Goal: Task Accomplishment & Management: Use online tool/utility

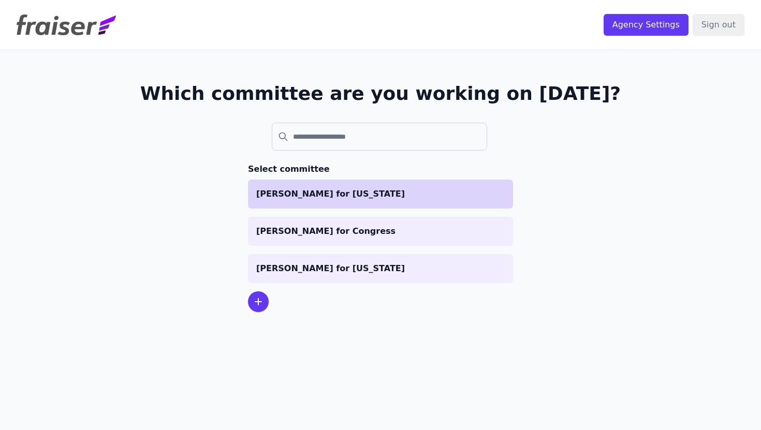
click at [321, 193] on p "[PERSON_NAME] for [US_STATE]" at bounding box center [380, 194] width 248 height 12
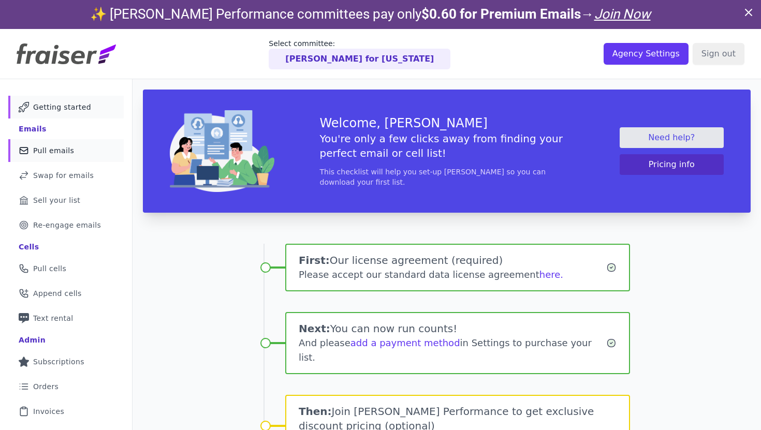
click at [66, 151] on span "Pull emails" at bounding box center [53, 150] width 41 height 10
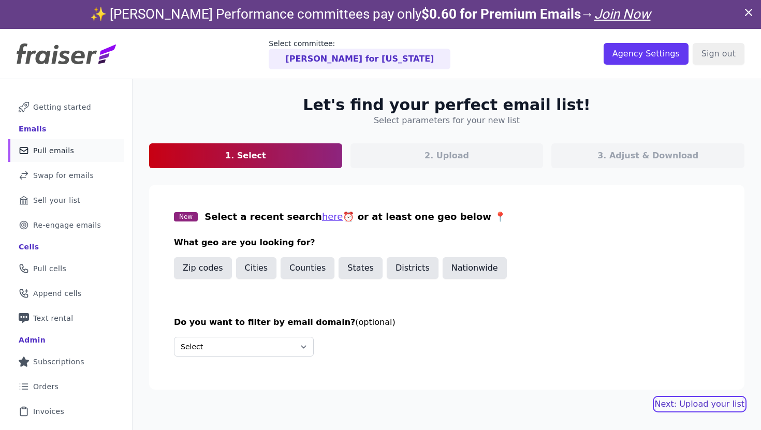
click at [698, 401] on button "Next: Upload your list" at bounding box center [700, 404] width 90 height 12
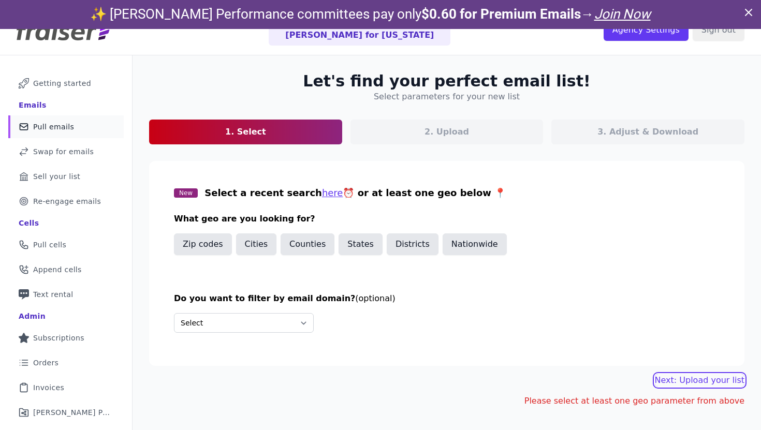
scroll to position [45, 0]
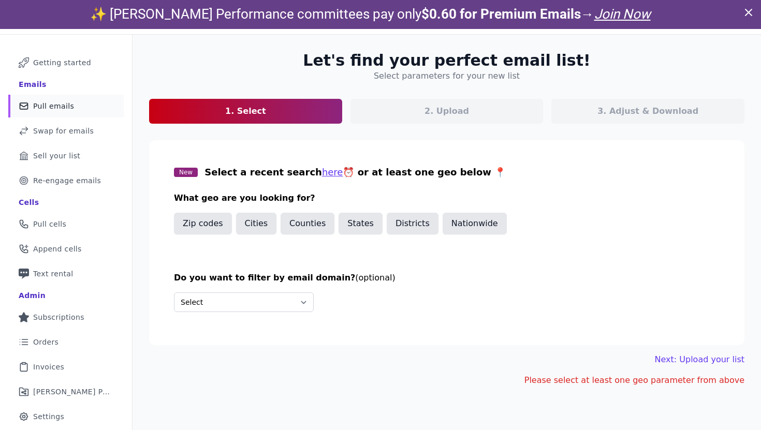
click at [490, 368] on div "Please select at least one geo parameter from above" at bounding box center [446, 380] width 595 height 29
click at [462, 221] on button "Nationwide" at bounding box center [475, 224] width 64 height 22
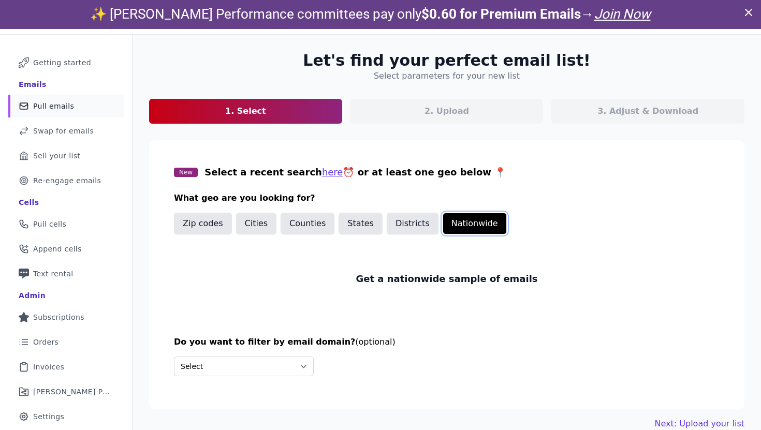
scroll to position [50, 0]
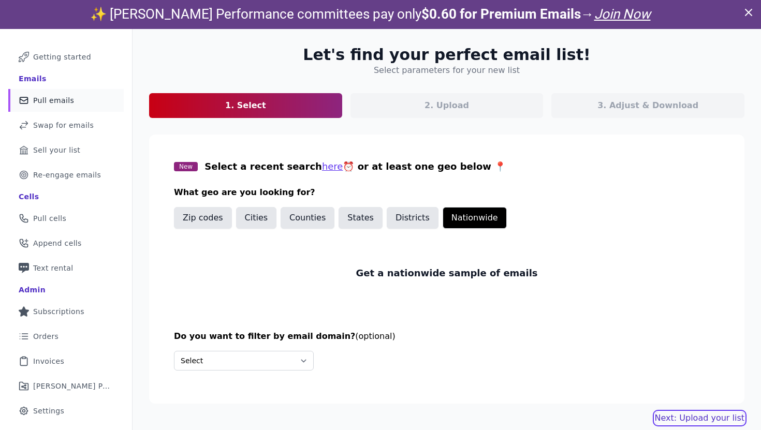
click at [702, 420] on link "Next: Upload your list" at bounding box center [700, 418] width 90 height 12
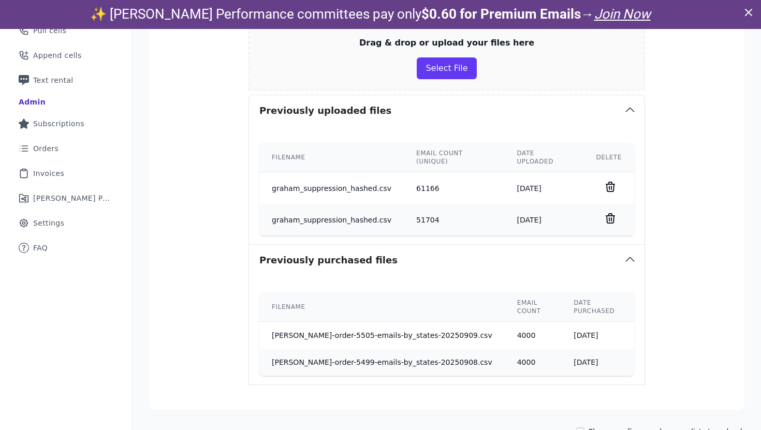
scroll to position [261, 0]
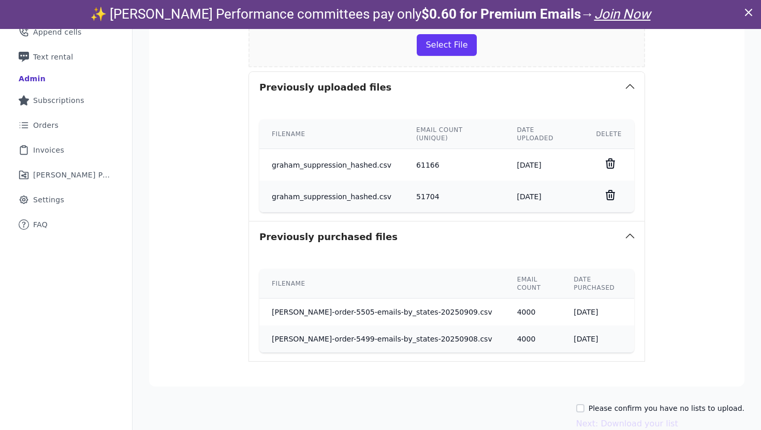
click at [629, 403] on label "Please confirm you have no lists to upload." at bounding box center [667, 408] width 156 height 10
click at [584, 404] on input "Please confirm you have no lists to upload." at bounding box center [580, 408] width 8 height 8
checkbox input "true"
click at [629, 418] on button "Next: Download your list" at bounding box center [627, 424] width 102 height 12
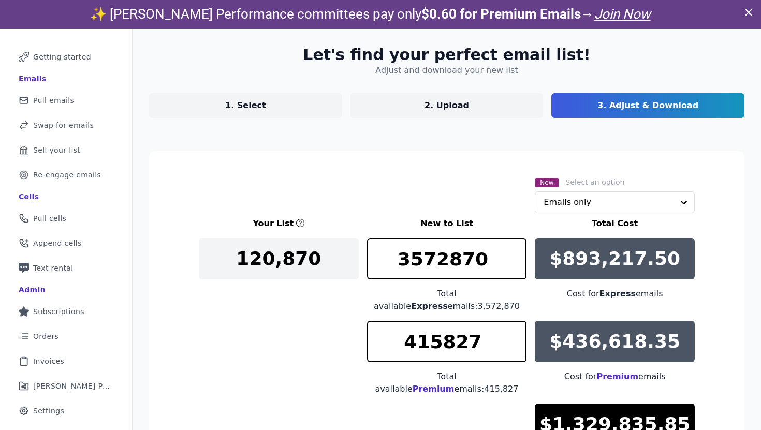
scroll to position [166, 0]
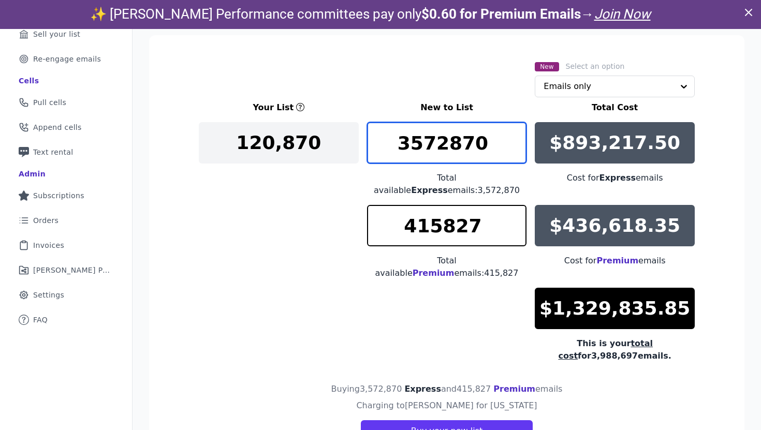
drag, startPoint x: 458, startPoint y: 147, endPoint x: 451, endPoint y: 147, distance: 6.7
click at [451, 147] on input "3572870" at bounding box center [447, 142] width 160 height 41
drag, startPoint x: 413, startPoint y: 147, endPoint x: 448, endPoint y: 146, distance: 35.7
click at [448, 146] on input "3572870" at bounding box center [447, 142] width 160 height 41
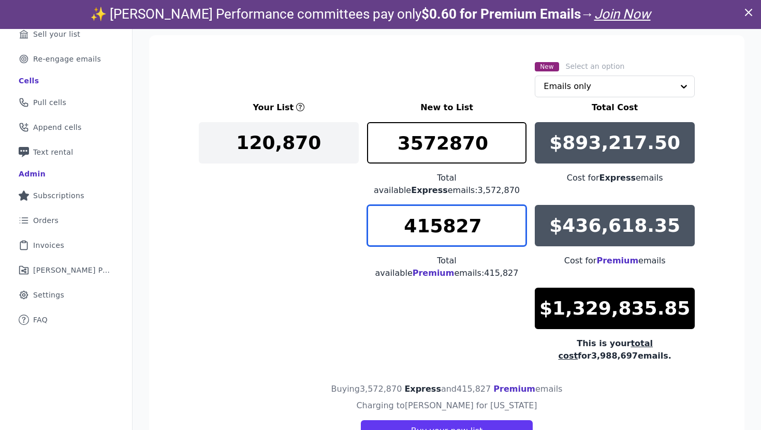
drag, startPoint x: 442, startPoint y: 217, endPoint x: 412, endPoint y: 217, distance: 30.0
click at [412, 217] on input "415827" at bounding box center [447, 225] width 160 height 41
click at [298, 241] on div "Your List New to List Total Cost 120,870 3572870 Total available Express emails…" at bounding box center [447, 231] width 496 height 261
